Goal: Check status: Check status

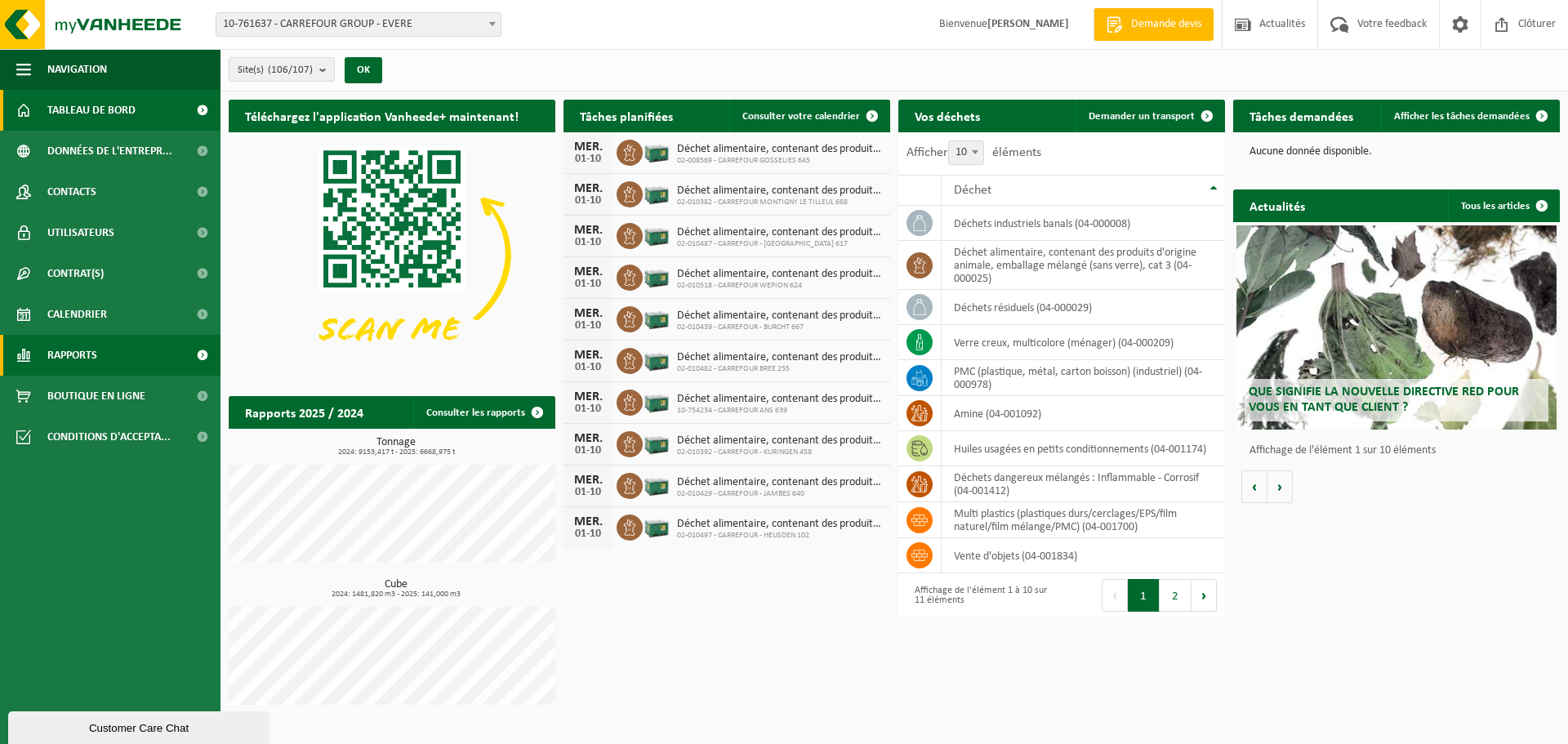
click at [104, 347] on link "Rapports" at bounding box center [110, 355] width 220 height 41
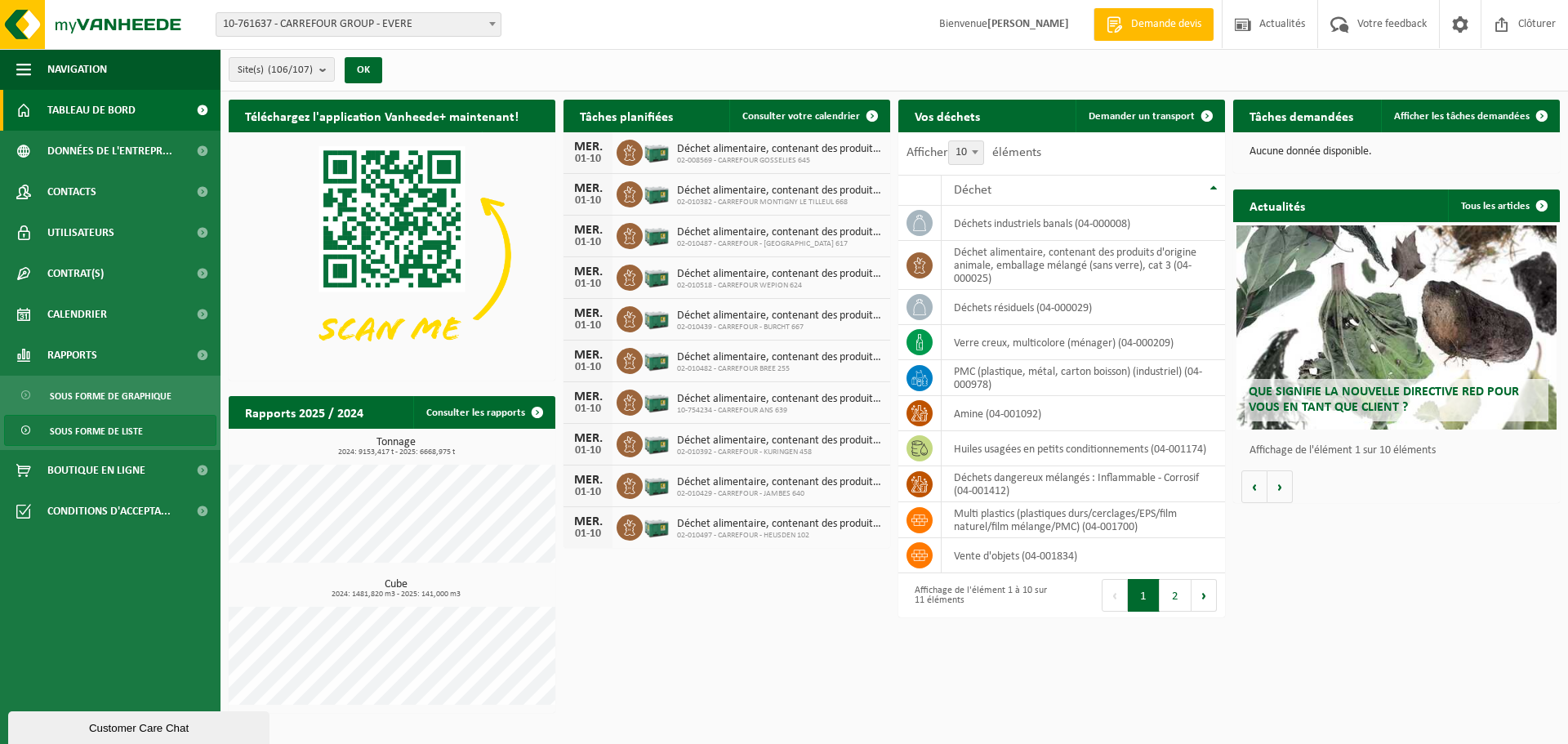
click at [129, 431] on span "Sous forme de liste" at bounding box center [96, 430] width 93 height 31
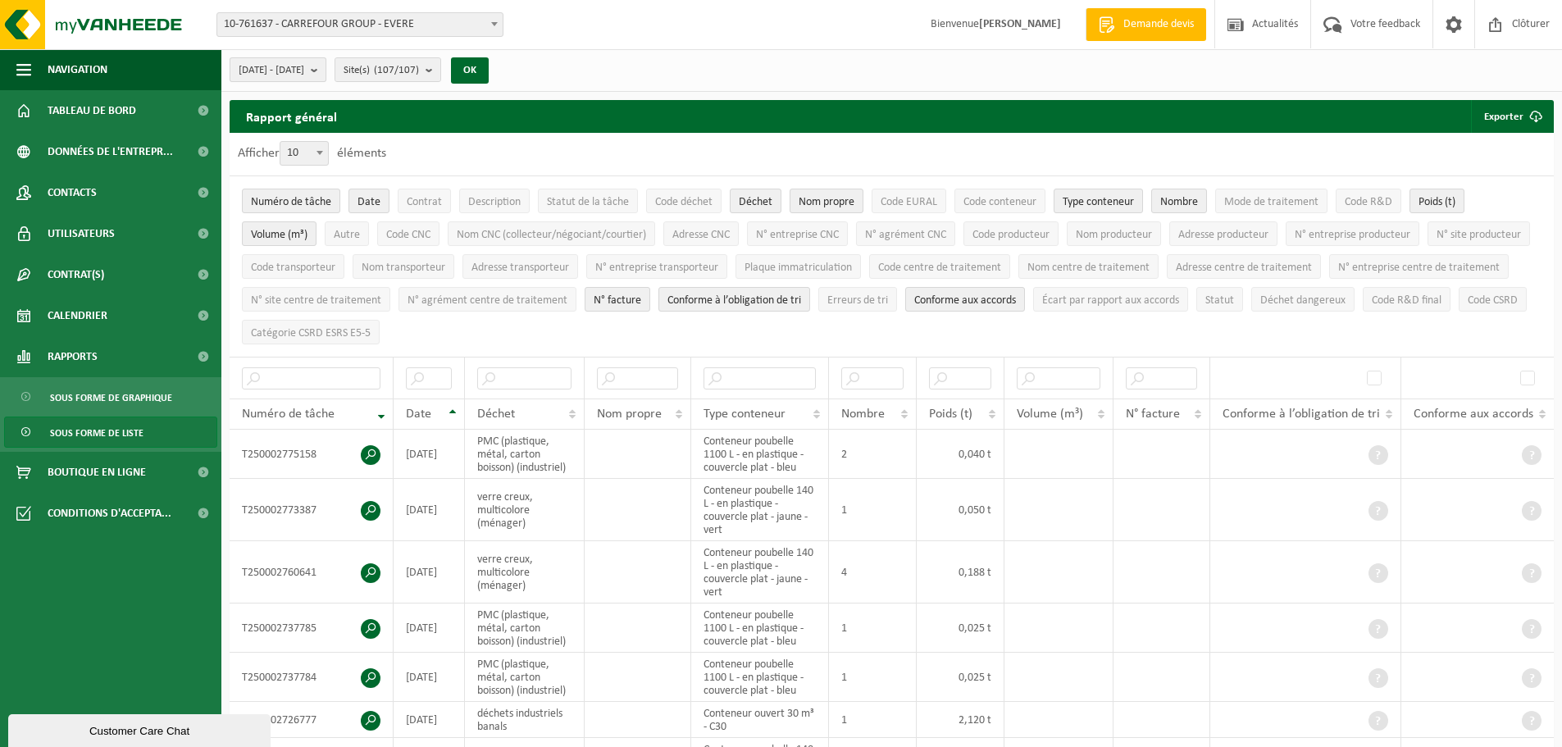
click at [304, 66] on span "2025-05-01 - 2025-10-01" at bounding box center [272, 70] width 66 height 25
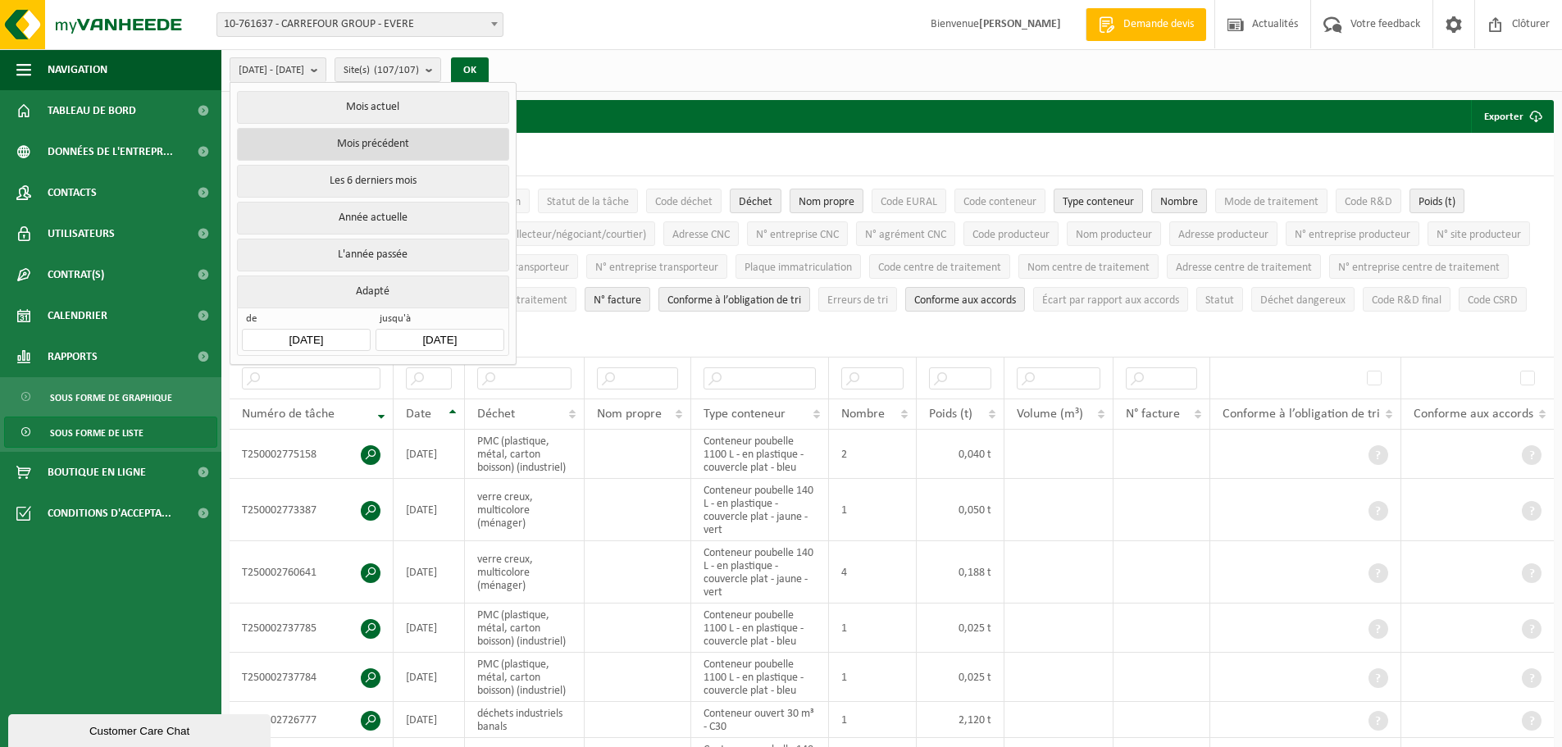
click at [429, 142] on button "Mois précédent" at bounding box center [372, 144] width 271 height 33
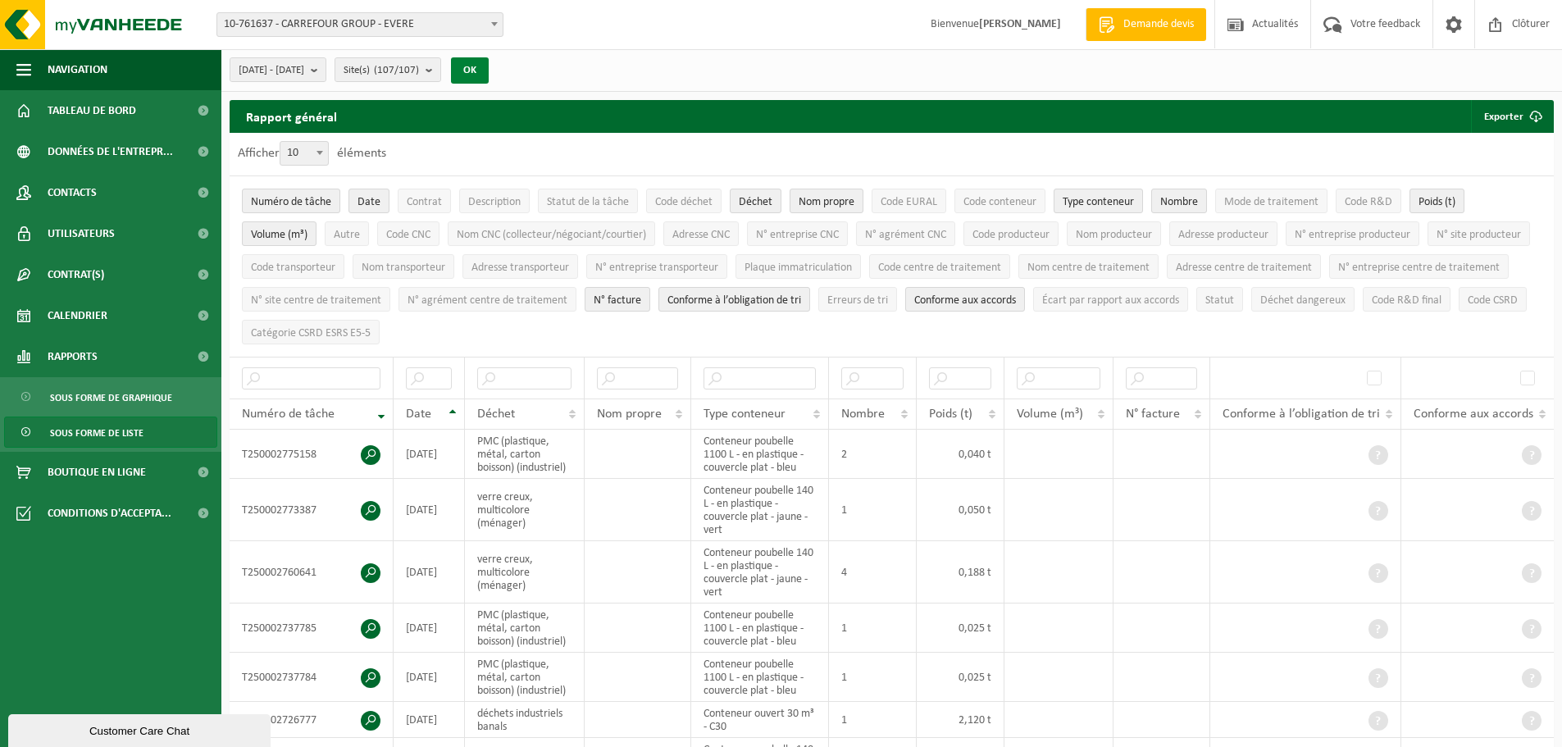
click at [489, 70] on button "OK" at bounding box center [470, 70] width 38 height 26
click at [1063, 76] on div "2025-09-01 - 2025-09-30 Mois actuel Mois précédent Les 6 derniers mois Année ac…" at bounding box center [891, 70] width 1340 height 43
click at [1498, 117] on button "Exporter" at bounding box center [1511, 116] width 81 height 33
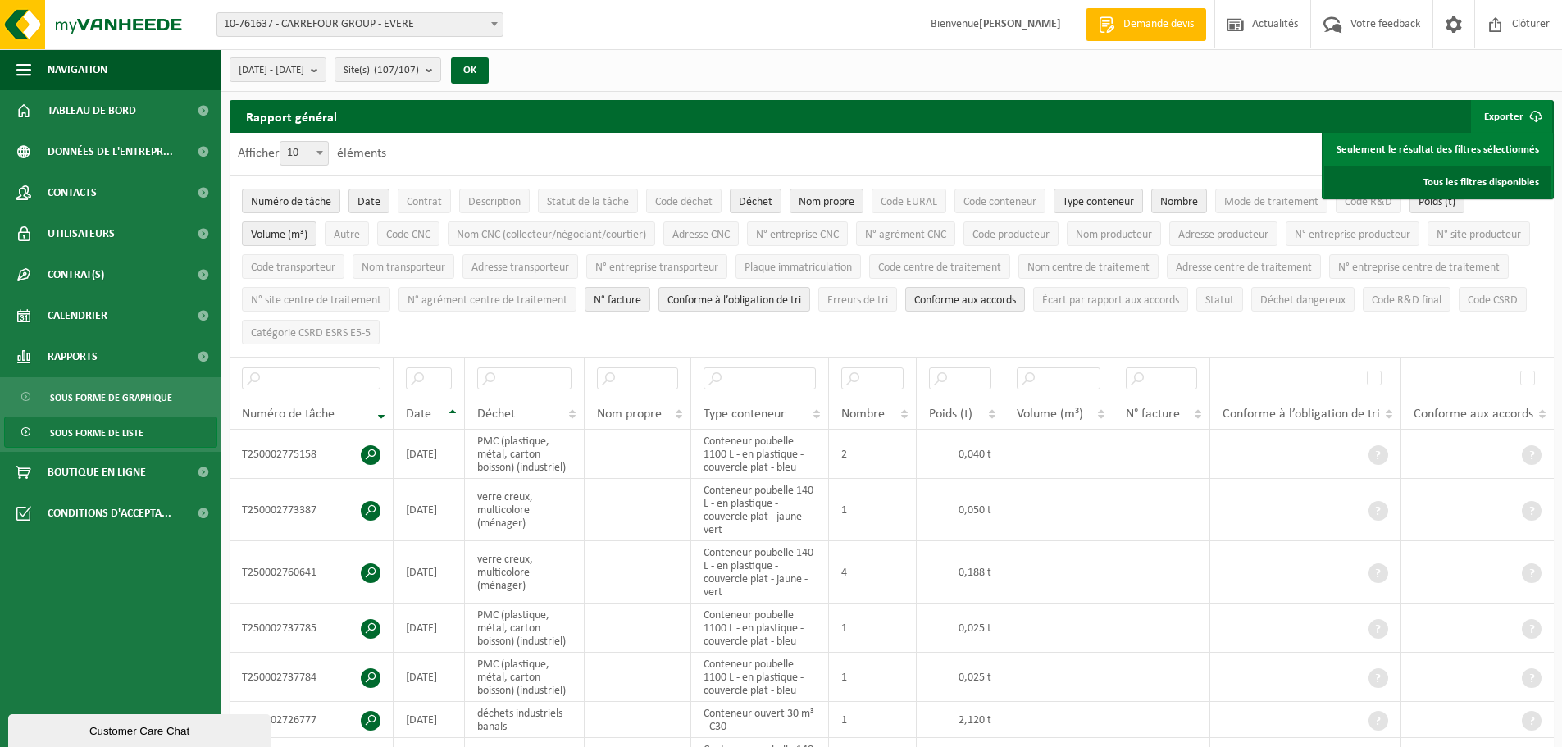
click at [1484, 175] on link "Tous les filtres disponibles" at bounding box center [1437, 182] width 227 height 33
